Goal: Transaction & Acquisition: Book appointment/travel/reservation

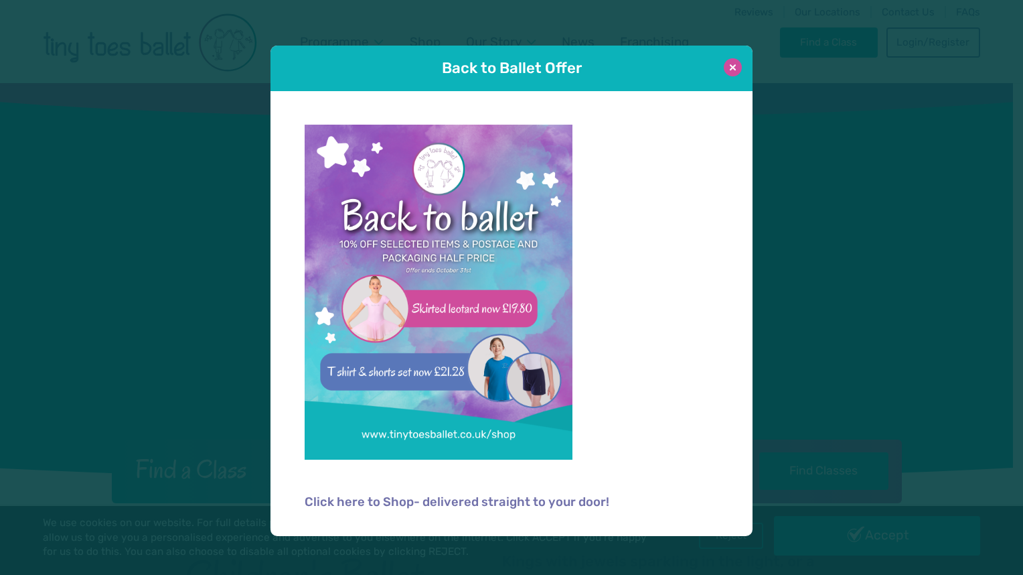
click at [731, 66] on button at bounding box center [733, 67] width 18 height 18
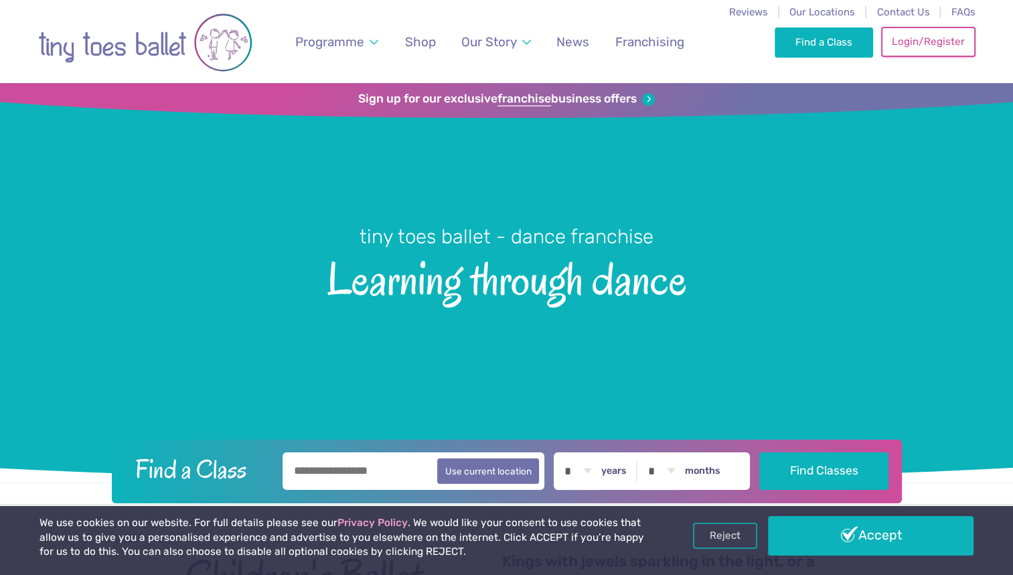
click at [920, 44] on link "Login/Register" at bounding box center [928, 41] width 94 height 29
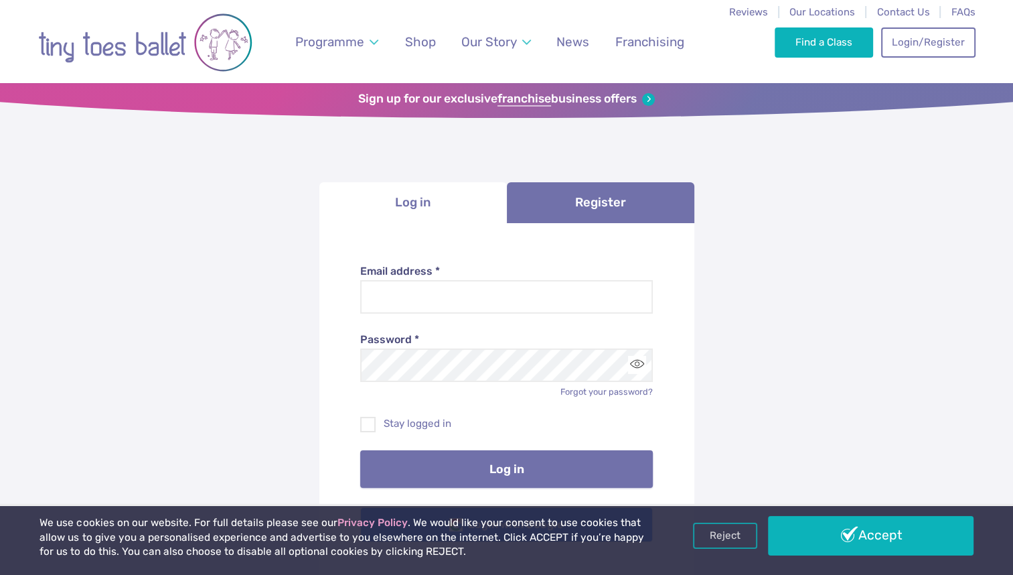
type input "**********"
click at [565, 471] on button "Log in" at bounding box center [506, 469] width 293 height 38
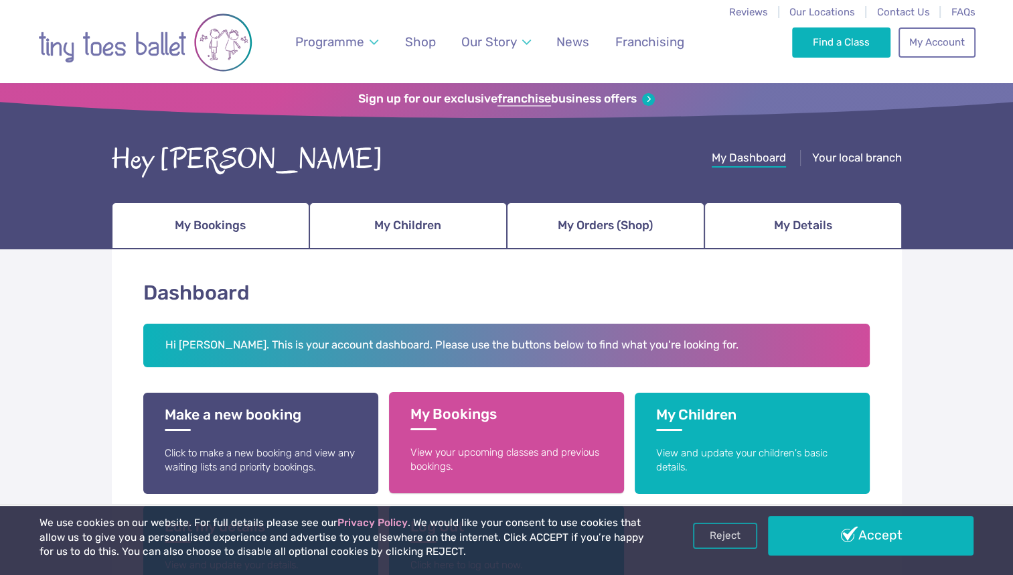
click at [484, 430] on link "My Bookings View your upcoming classes and previous bookings." at bounding box center [506, 442] width 235 height 101
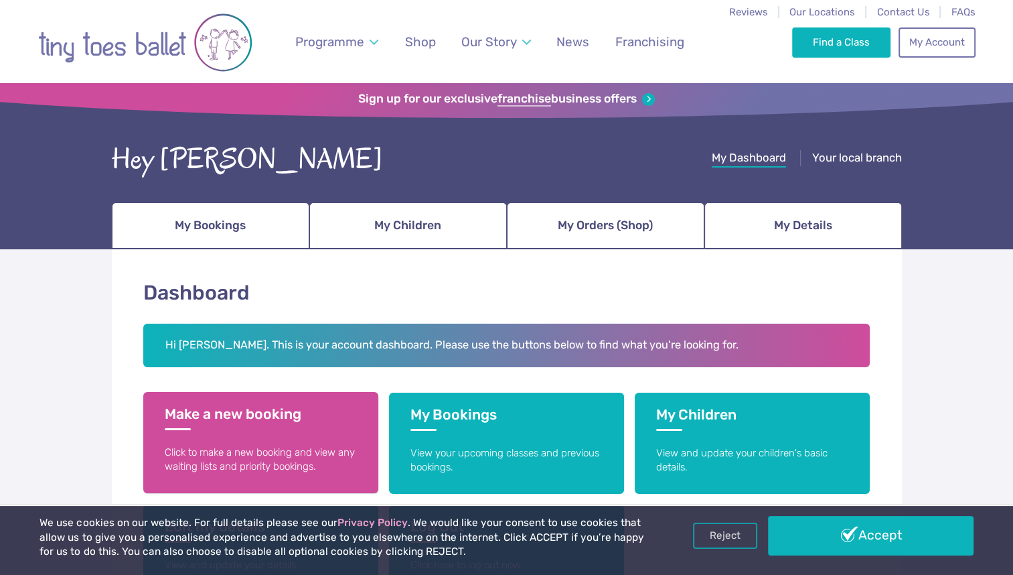
click at [270, 415] on h3 "Make a new booking" at bounding box center [261, 417] width 192 height 25
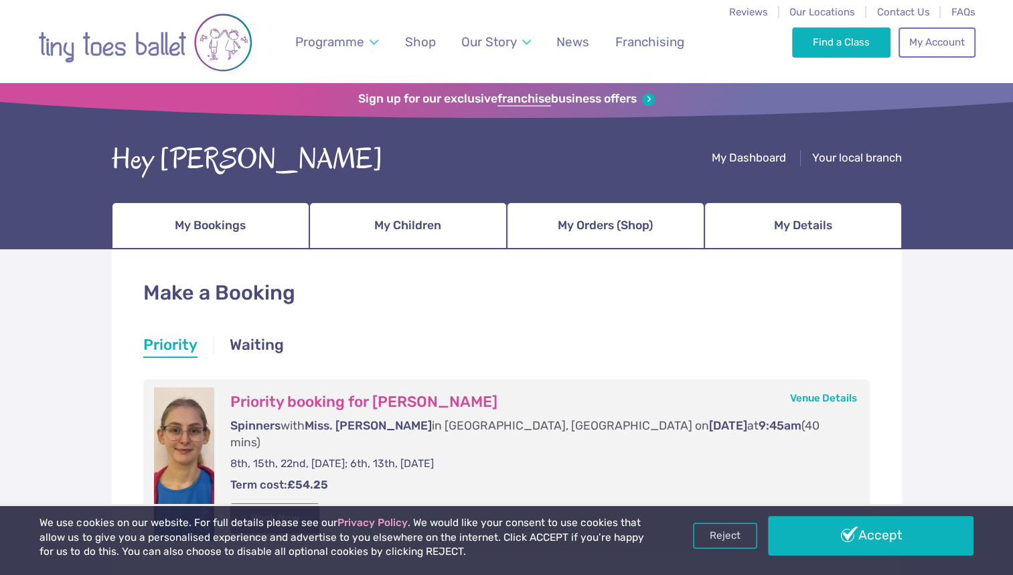
click at [297, 503] on button "Book Now" at bounding box center [275, 517] width 90 height 29
click at [972, 289] on img at bounding box center [983, 280] width 24 height 24
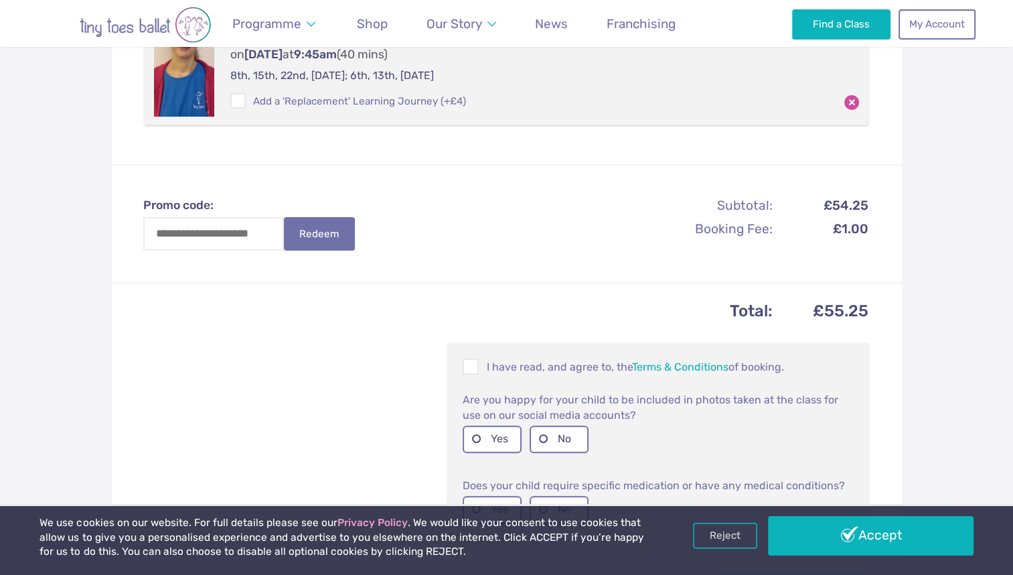
scroll to position [350, 0]
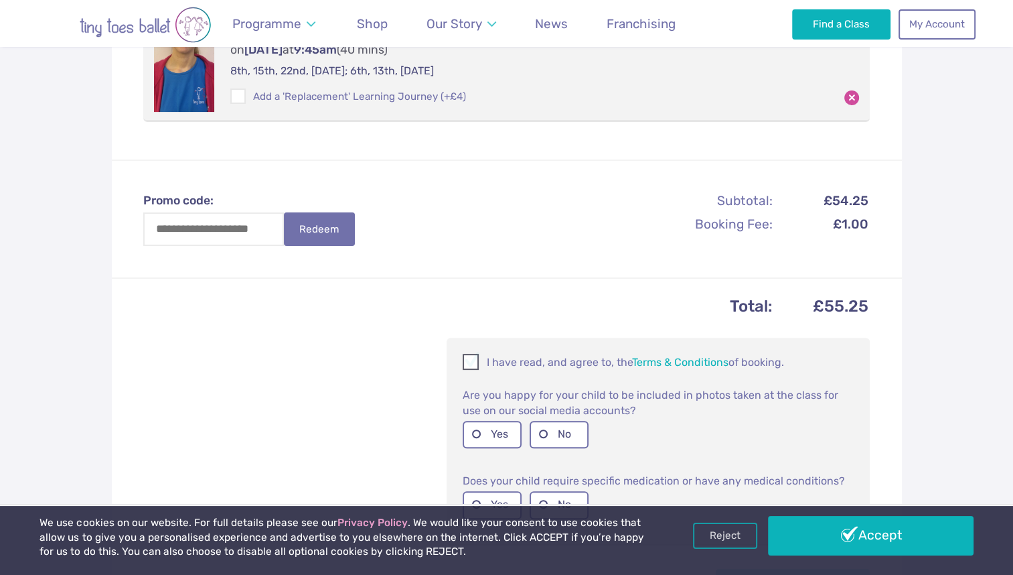
click at [477, 358] on span at bounding box center [471, 364] width 15 height 13
click at [488, 421] on label "Yes" at bounding box center [492, 434] width 59 height 27
click at [562, 496] on label "No" at bounding box center [559, 504] width 59 height 27
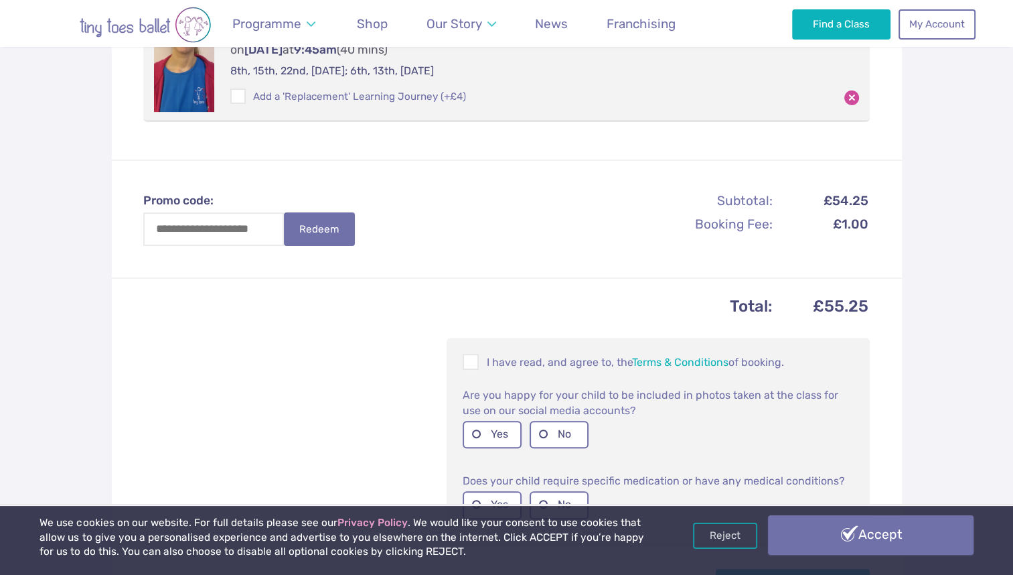
click at [803, 534] on link "Accept" at bounding box center [870, 534] width 205 height 39
